Goal: Task Accomplishment & Management: Use online tool/utility

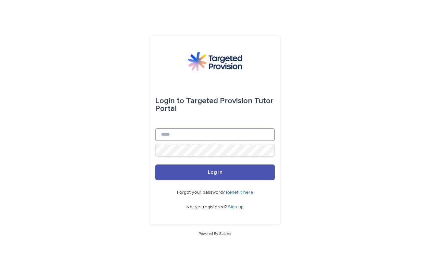
type input "**********"
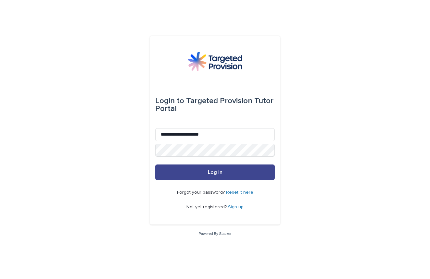
click at [217, 175] on span "Log in" at bounding box center [215, 172] width 15 height 5
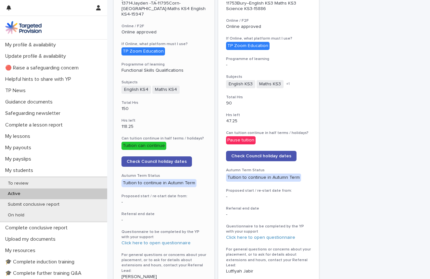
scroll to position [223, 0]
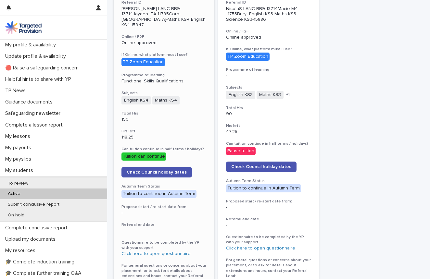
click at [135, 58] on div "TP Zoom Education" at bounding box center [142, 62] width 43 height 8
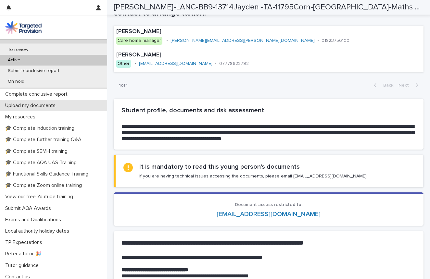
scroll to position [134, 0]
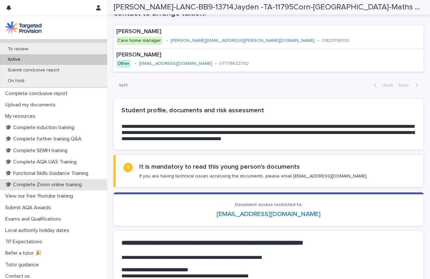
click at [51, 182] on p "🎓 Complete Zoom online training" at bounding box center [45, 185] width 84 height 6
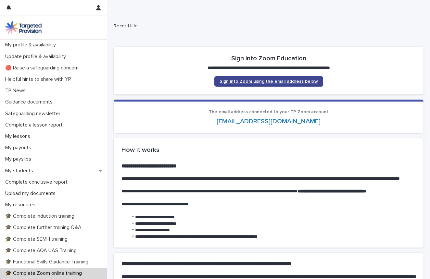
click at [267, 80] on span "Sign into Zoom using the email address below" at bounding box center [268, 81] width 98 height 5
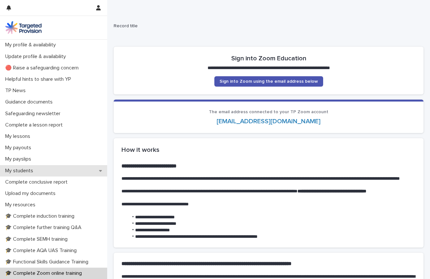
click at [43, 170] on div "My students" at bounding box center [53, 170] width 107 height 11
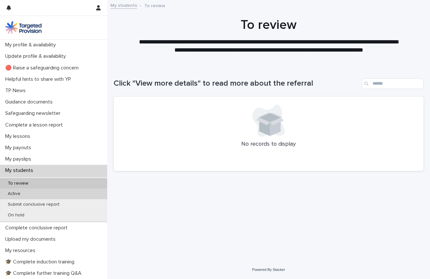
click at [38, 193] on div "Active" at bounding box center [53, 194] width 107 height 11
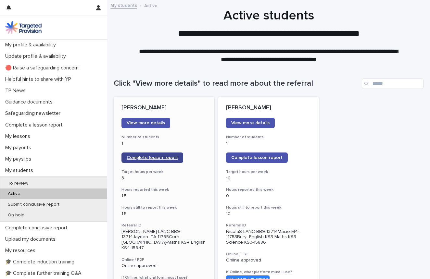
click at [144, 157] on span "Complete lesson report" at bounding box center [152, 157] width 51 height 5
